Goal: Transaction & Acquisition: Purchase product/service

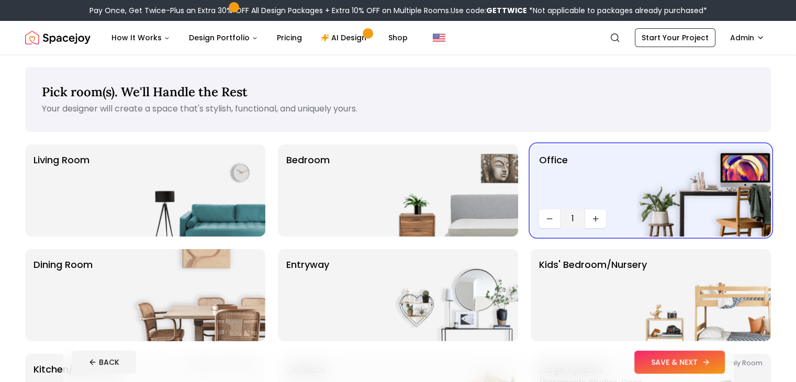
click at [714, 354] on button "SAVE & NEXT" at bounding box center [679, 362] width 91 height 23
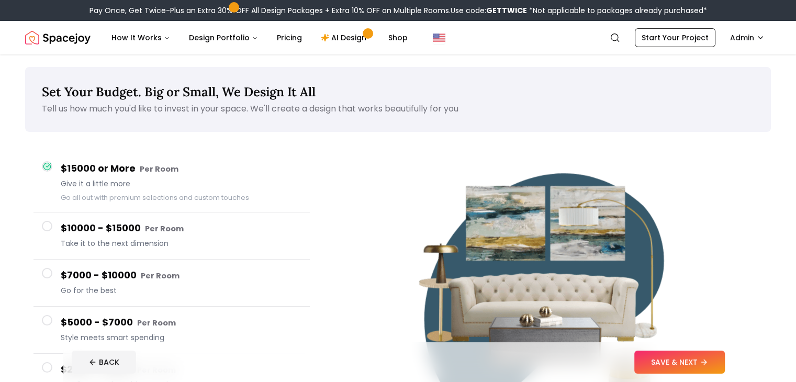
click at [714, 354] on button "SAVE & NEXT" at bounding box center [679, 362] width 91 height 23
click at [714, 354] on div "BACK" at bounding box center [398, 362] width 653 height 23
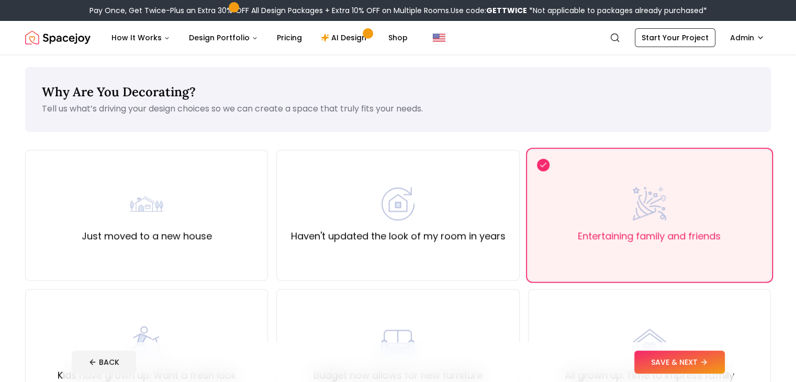
click at [714, 354] on button "SAVE & NEXT" at bounding box center [679, 362] width 91 height 23
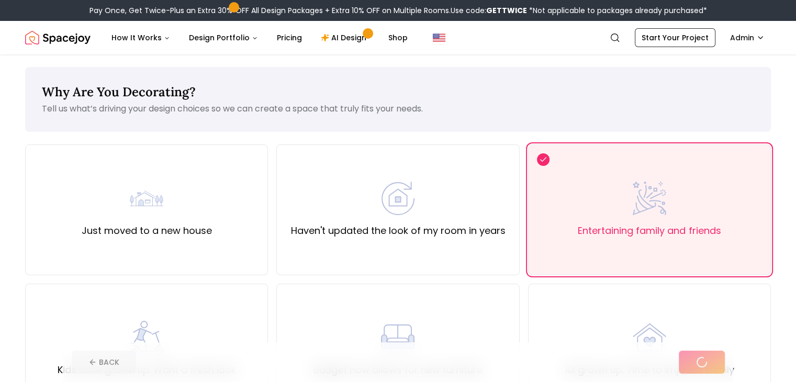
click at [714, 354] on div "BACK" at bounding box center [398, 362] width 653 height 23
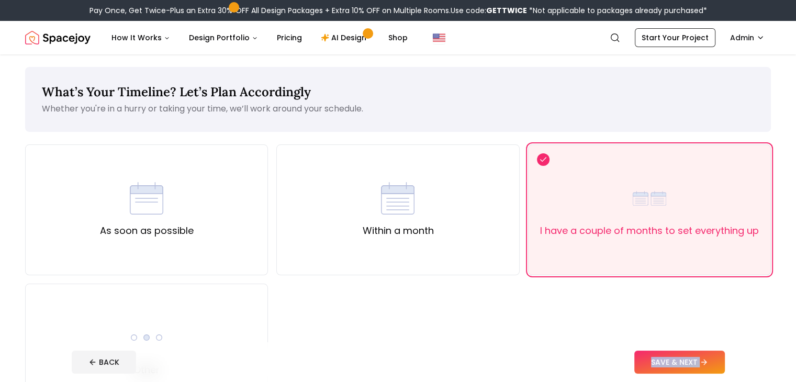
click at [714, 354] on button "SAVE & NEXT" at bounding box center [679, 362] width 91 height 23
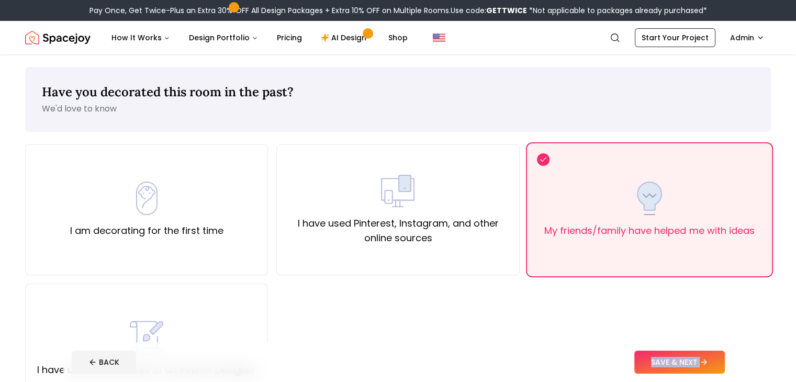
click at [714, 354] on button "SAVE & NEXT" at bounding box center [679, 362] width 91 height 23
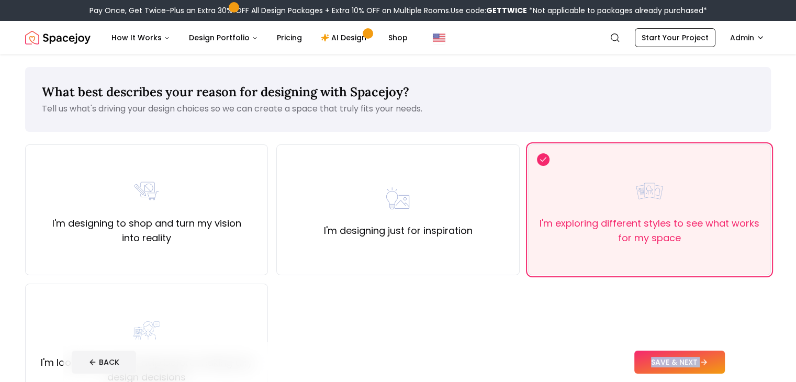
click at [658, 359] on div "BACK SAVE & NEXT" at bounding box center [398, 362] width 653 height 23
click at [725, 364] on button "SAVE & NEXT" at bounding box center [679, 362] width 91 height 23
click at [725, 364] on div "BACK" at bounding box center [398, 362] width 653 height 23
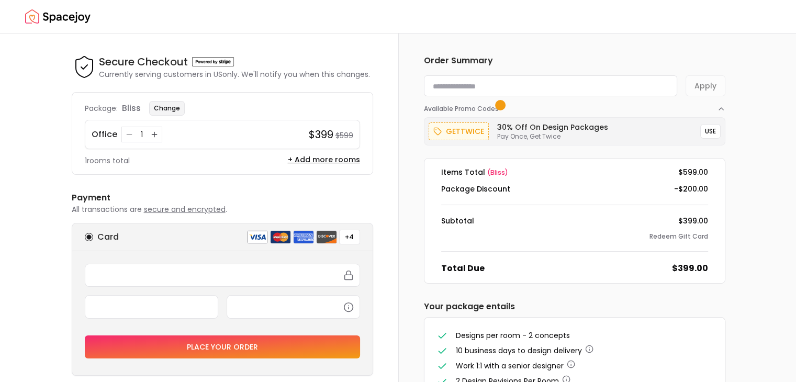
click at [165, 107] on button "Change" at bounding box center [167, 108] width 36 height 15
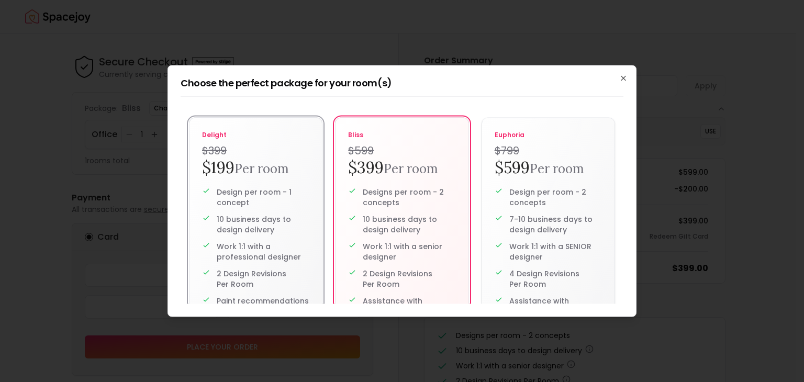
click at [255, 167] on small "Per room" at bounding box center [261, 169] width 54 height 16
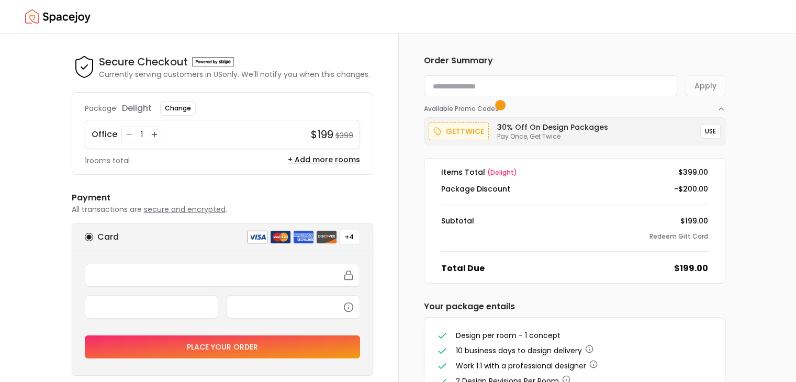
click at [517, 83] on input at bounding box center [550, 85] width 253 height 21
paste input "**********"
type input "**********"
click at [706, 81] on button "Apply" at bounding box center [705, 85] width 40 height 21
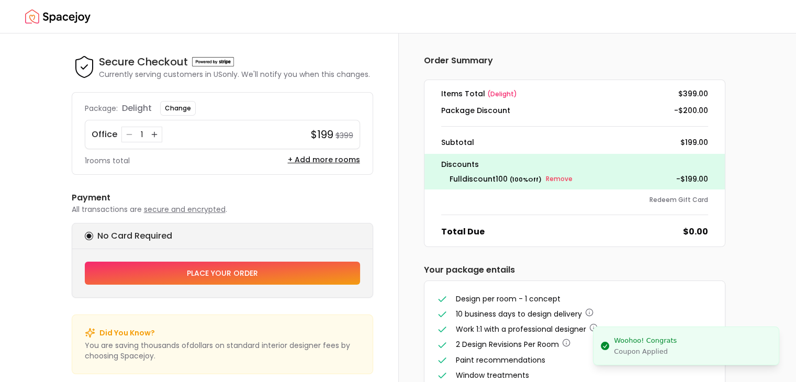
scroll to position [61, 0]
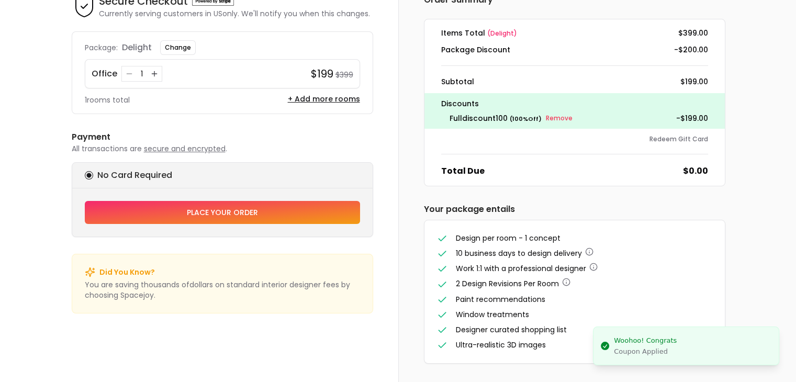
click at [254, 217] on button "Place your order" at bounding box center [222, 212] width 275 height 23
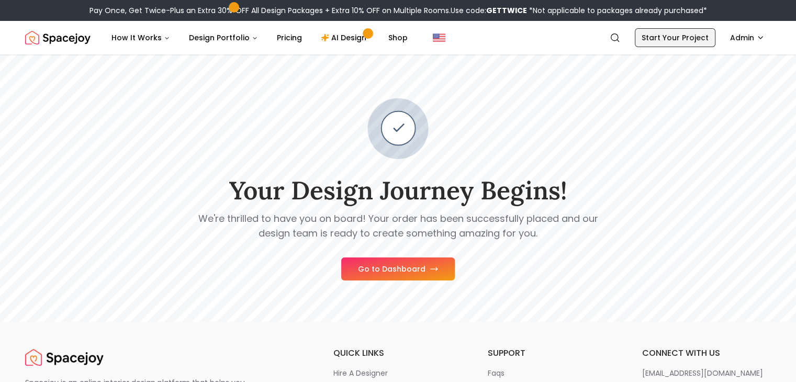
click at [705, 36] on link "Start Your Project" at bounding box center [675, 37] width 81 height 19
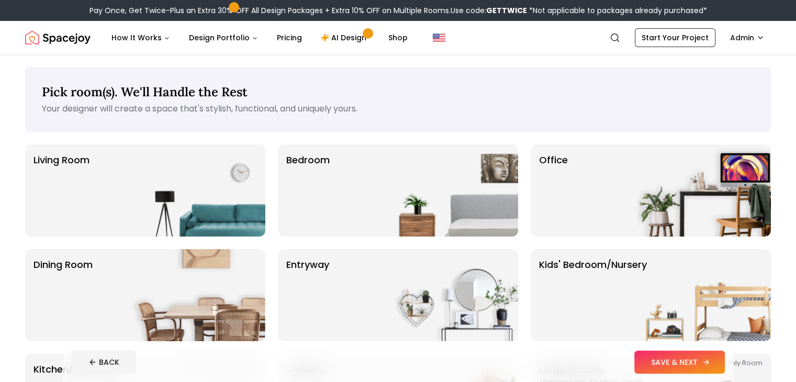
click at [714, 356] on button "SAVE & NEXT" at bounding box center [679, 362] width 91 height 23
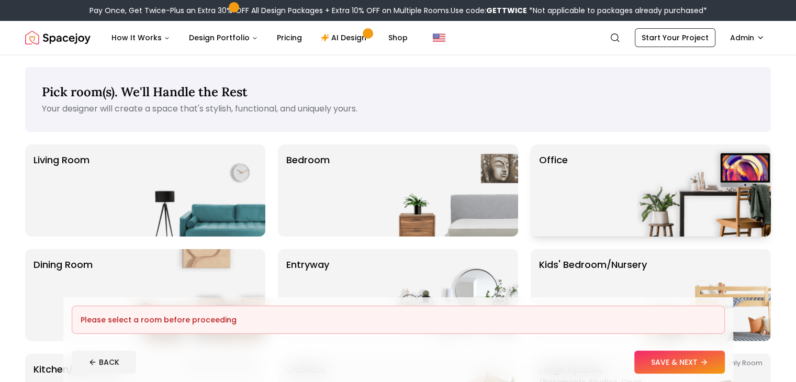
click at [713, 189] on img at bounding box center [704, 190] width 134 height 92
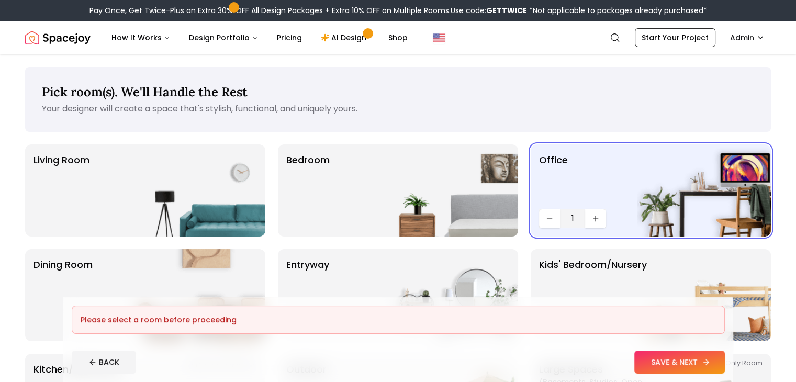
click at [722, 358] on button "SAVE & NEXT" at bounding box center [679, 362] width 91 height 23
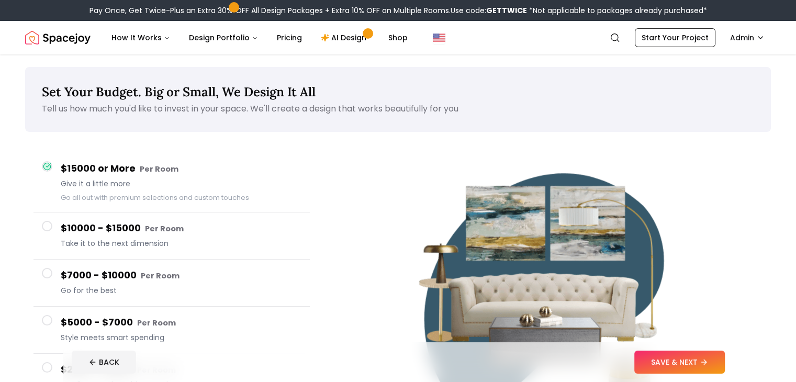
click at [722, 358] on button "SAVE & NEXT" at bounding box center [679, 362] width 91 height 23
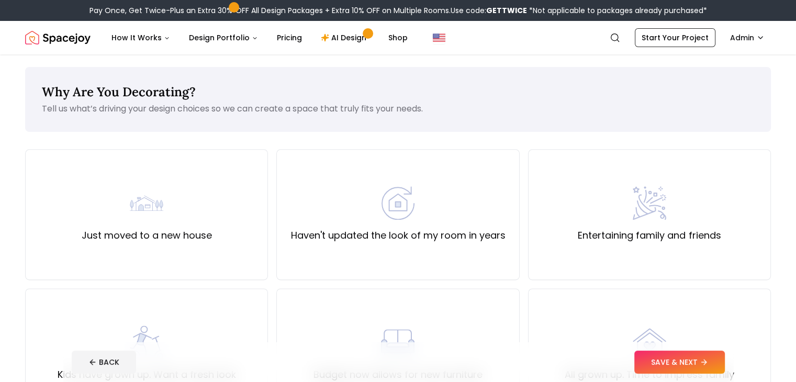
click at [722, 358] on button "SAVE & NEXT" at bounding box center [679, 362] width 91 height 23
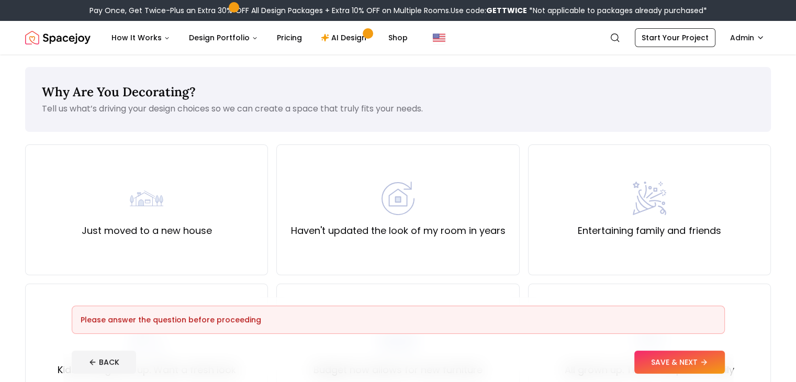
click at [722, 358] on button "SAVE & NEXT" at bounding box center [679, 362] width 91 height 23
click at [702, 256] on div "Entertaining family and friends" at bounding box center [649, 209] width 243 height 131
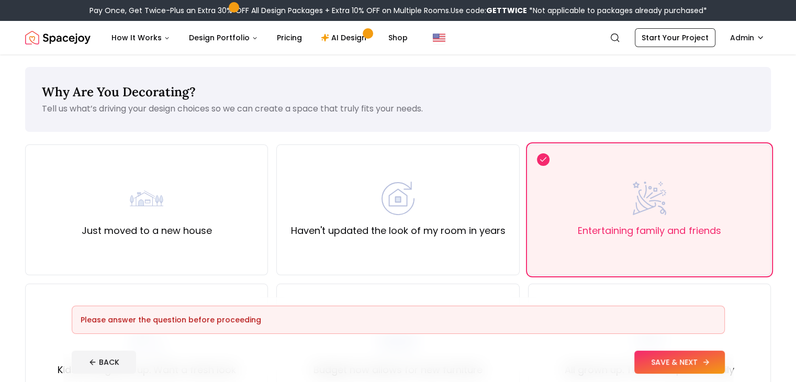
click at [721, 363] on button "SAVE & NEXT" at bounding box center [679, 362] width 91 height 23
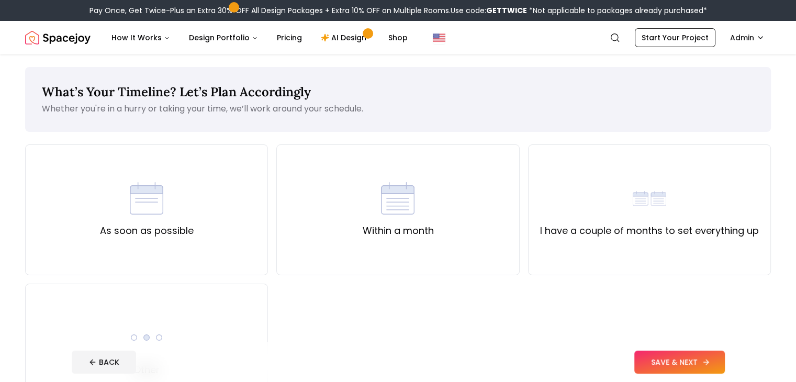
click at [721, 363] on button "SAVE & NEXT" at bounding box center [679, 362] width 91 height 23
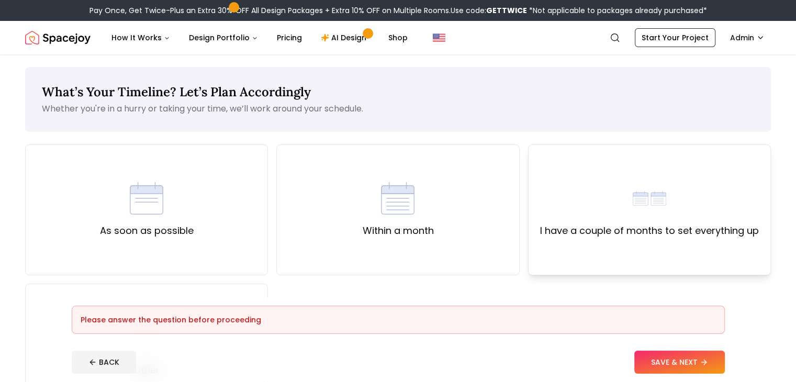
click at [703, 244] on div "I have a couple of months to set everything up" at bounding box center [649, 209] width 243 height 131
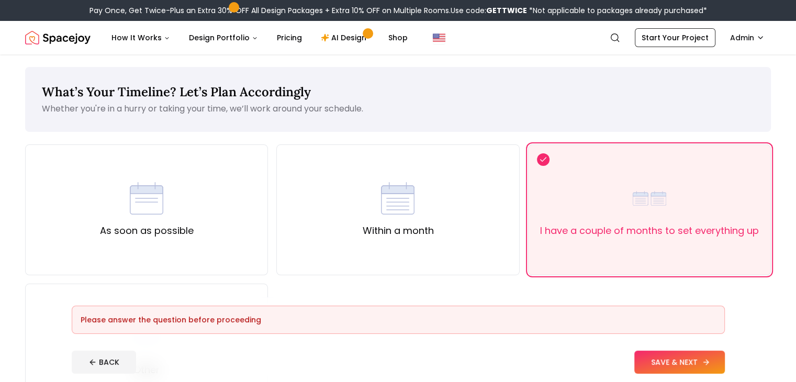
click at [717, 355] on button "SAVE & NEXT" at bounding box center [679, 362] width 91 height 23
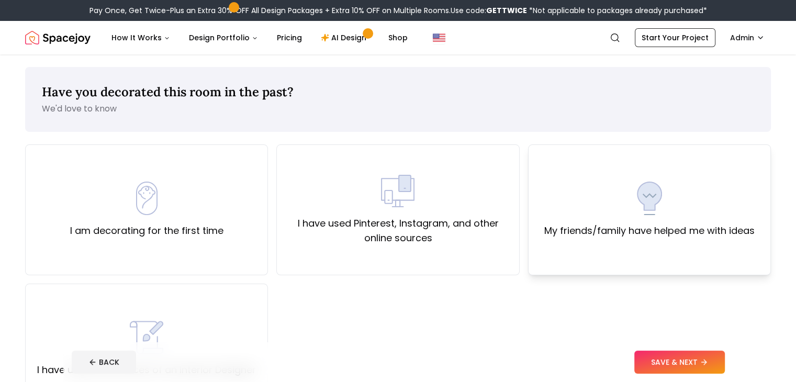
click at [725, 216] on div "My friends/family have helped me with ideas" at bounding box center [649, 210] width 210 height 57
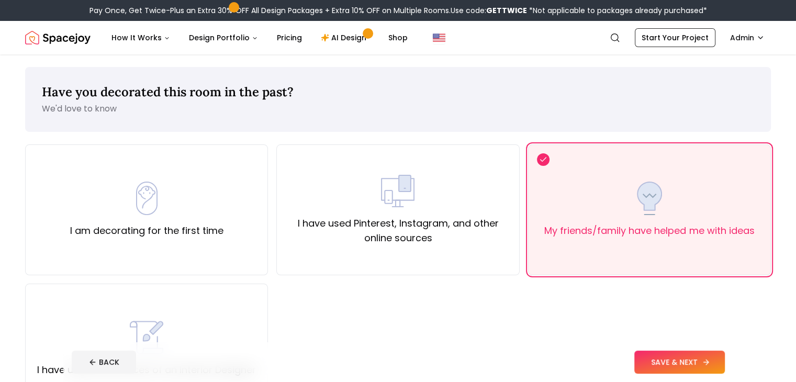
click at [725, 358] on button "SAVE & NEXT" at bounding box center [679, 362] width 91 height 23
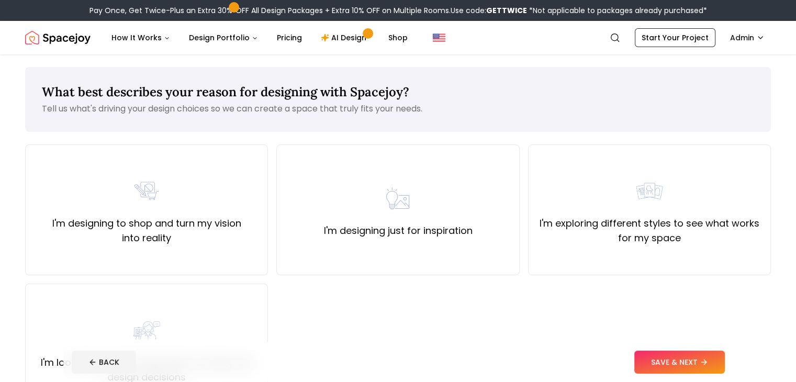
click at [715, 230] on label "I'm exploring different styles to see what works for my space" at bounding box center [649, 230] width 225 height 29
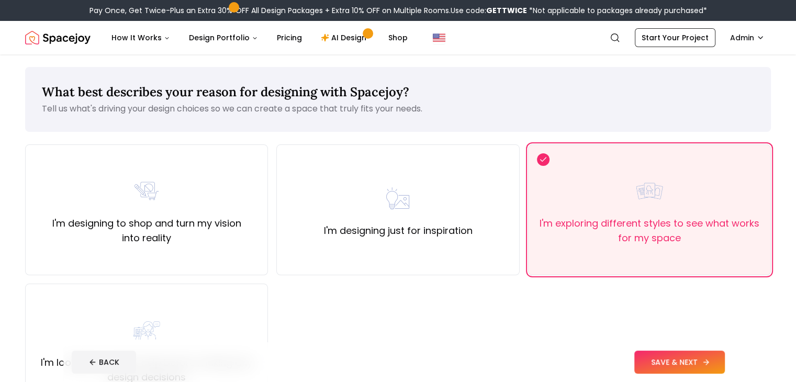
click at [725, 360] on button "SAVE & NEXT" at bounding box center [679, 362] width 91 height 23
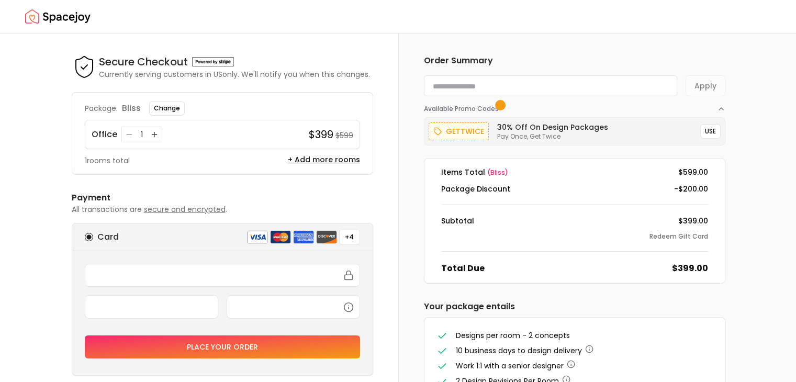
paste input "**********"
click at [514, 78] on input "**********" at bounding box center [550, 85] width 253 height 21
type input "**********"
click at [708, 96] on button "Available Promo Codes" at bounding box center [574, 104] width 301 height 17
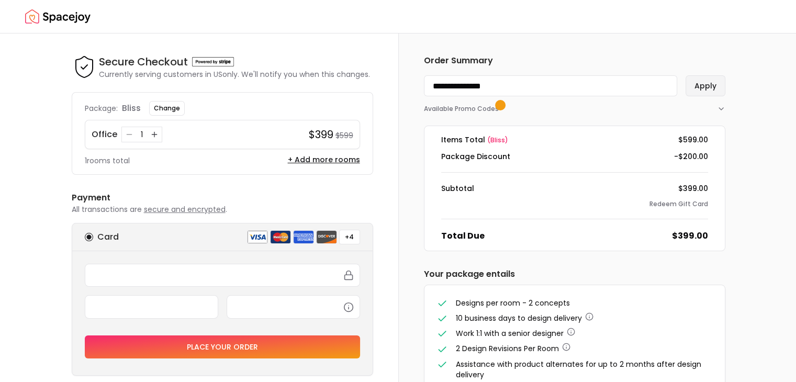
click at [712, 87] on button "Apply" at bounding box center [705, 85] width 40 height 21
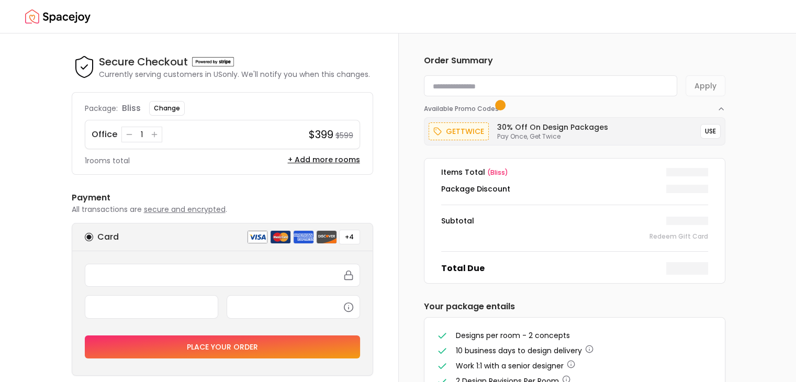
click at [581, 89] on input at bounding box center [550, 85] width 253 height 21
paste input "**********"
type input "**********"
click at [699, 89] on button "Apply" at bounding box center [705, 85] width 40 height 21
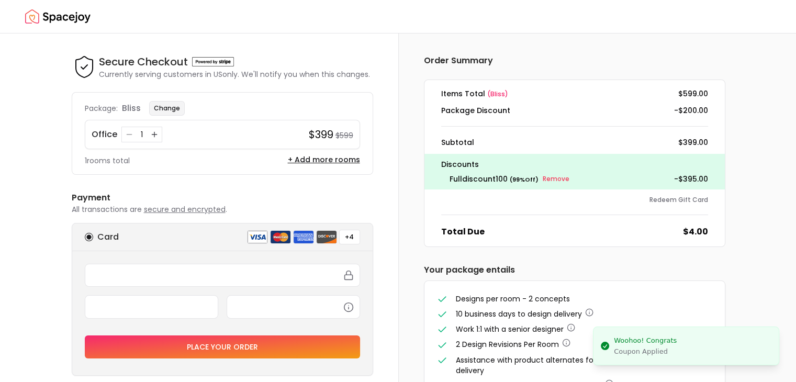
click at [164, 110] on button "Change" at bounding box center [167, 108] width 36 height 15
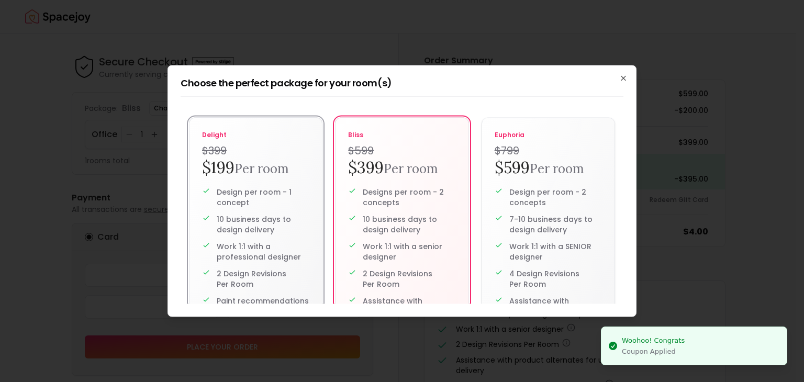
click at [245, 153] on h4 "$399" at bounding box center [255, 150] width 107 height 15
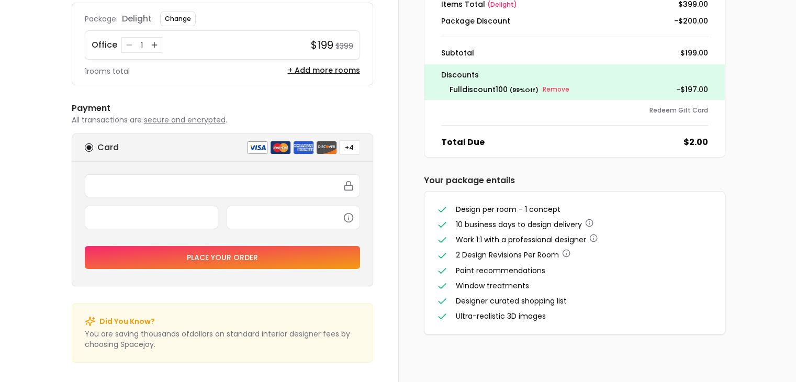
scroll to position [89, 0]
click at [289, 257] on button "Place your order" at bounding box center [222, 257] width 275 height 23
click at [245, 257] on button "Place your order" at bounding box center [222, 257] width 275 height 23
